Goal: Task Accomplishment & Management: Use online tool/utility

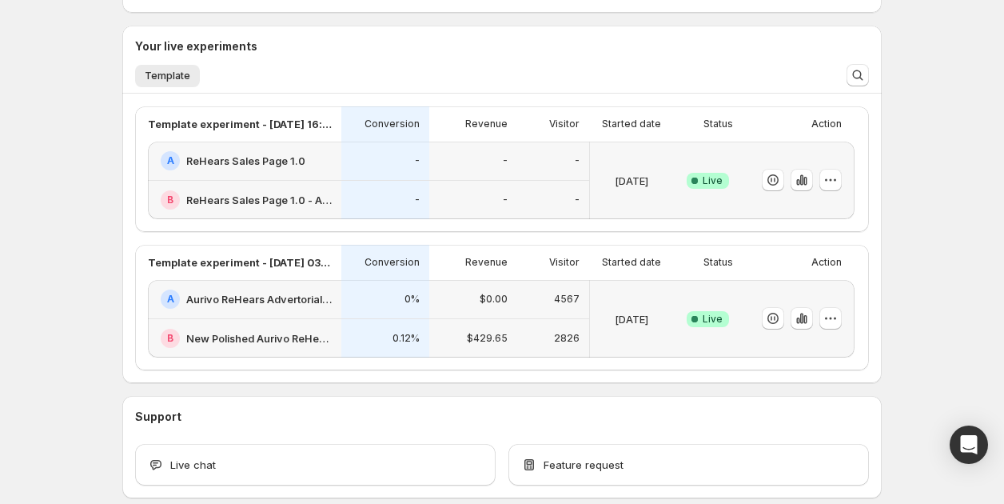
scroll to position [353, 0]
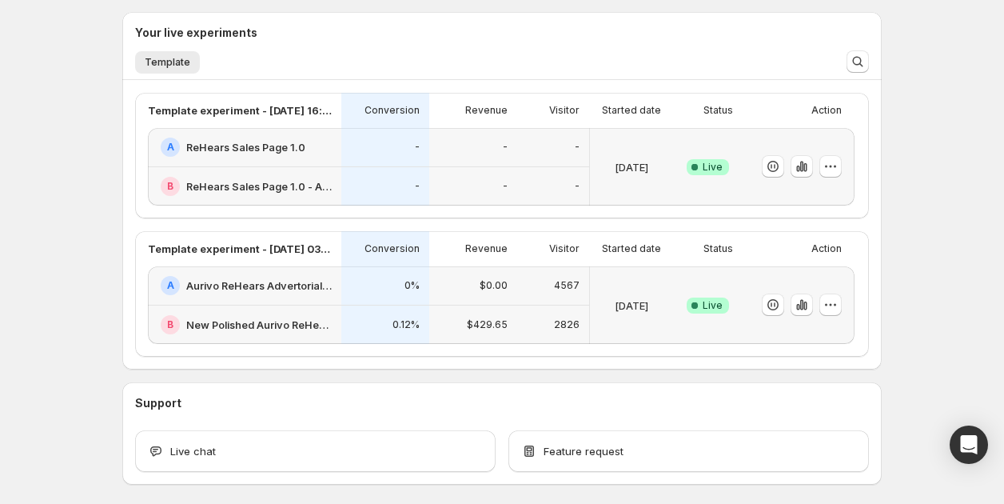
click at [369, 293] on div "0%" at bounding box center [385, 285] width 69 height 19
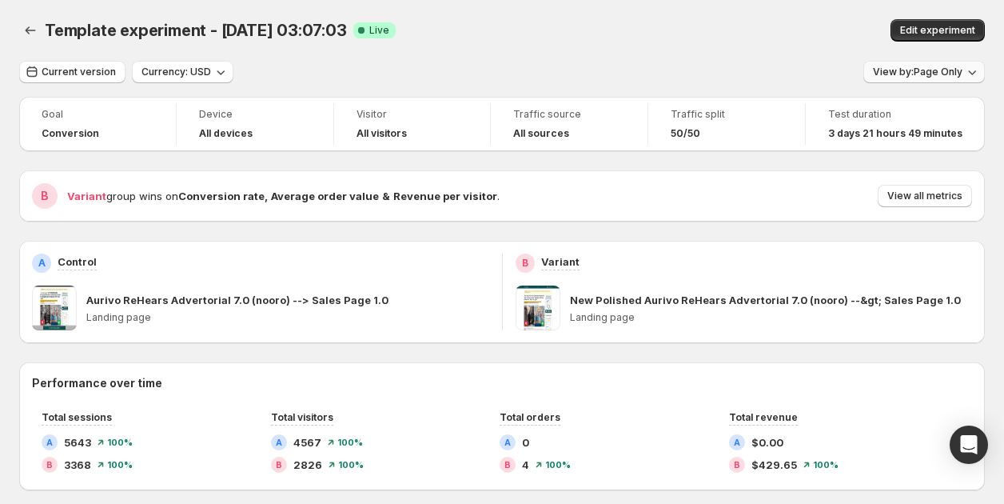
click at [912, 67] on span "View by: Page Only" at bounding box center [918, 72] width 90 height 13
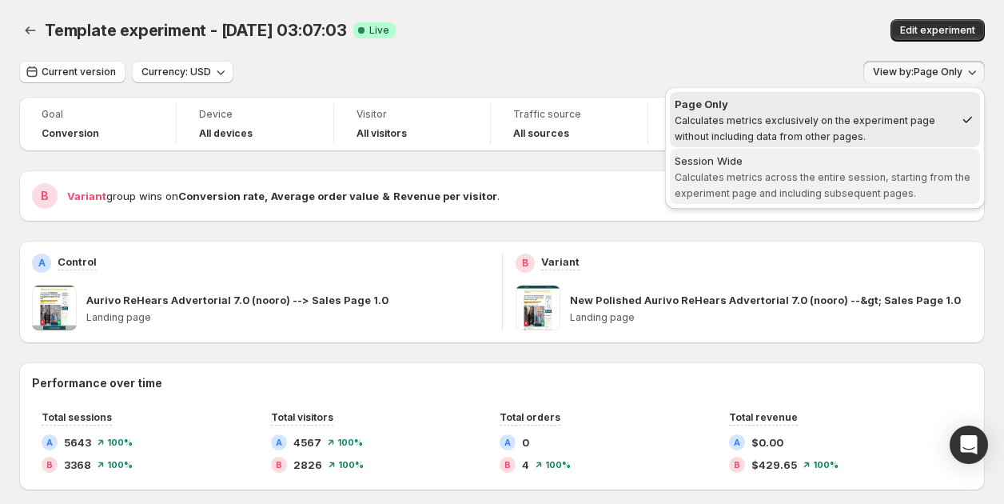
click at [839, 175] on span "Calculates metrics across the entire session, starting from the experiment page…" at bounding box center [823, 185] width 296 height 28
